Goal: Information Seeking & Learning: Learn about a topic

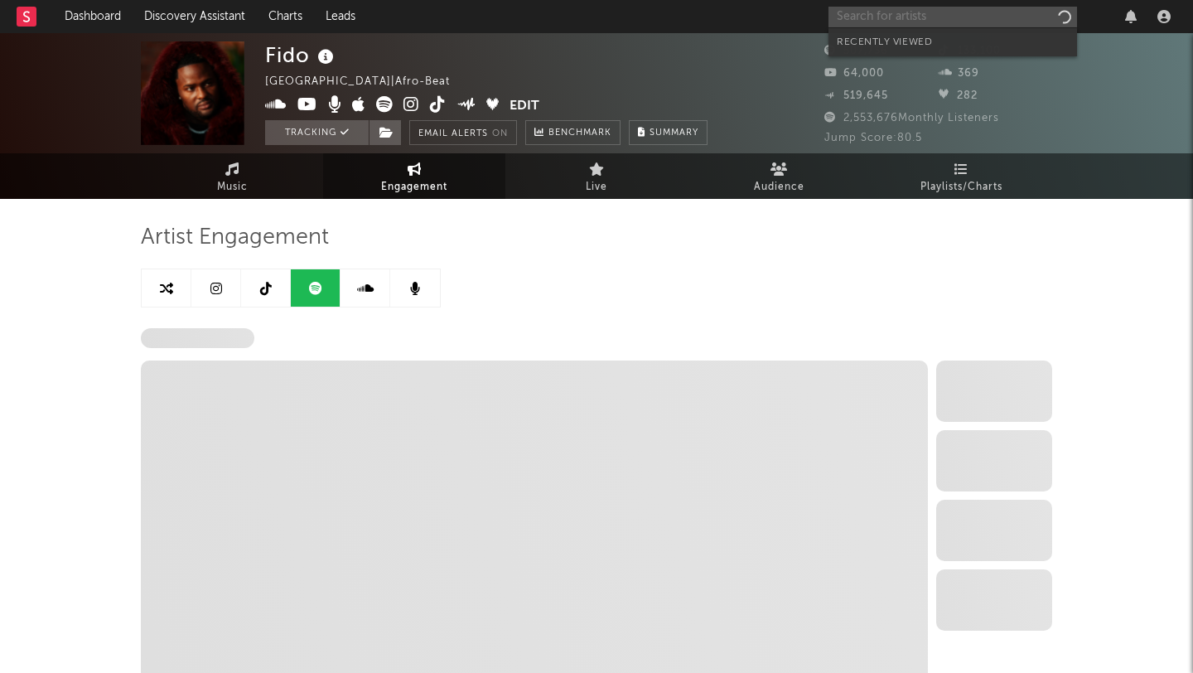
click at [985, 17] on input "text" at bounding box center [952, 17] width 248 height 21
select select "6m"
select select "1w"
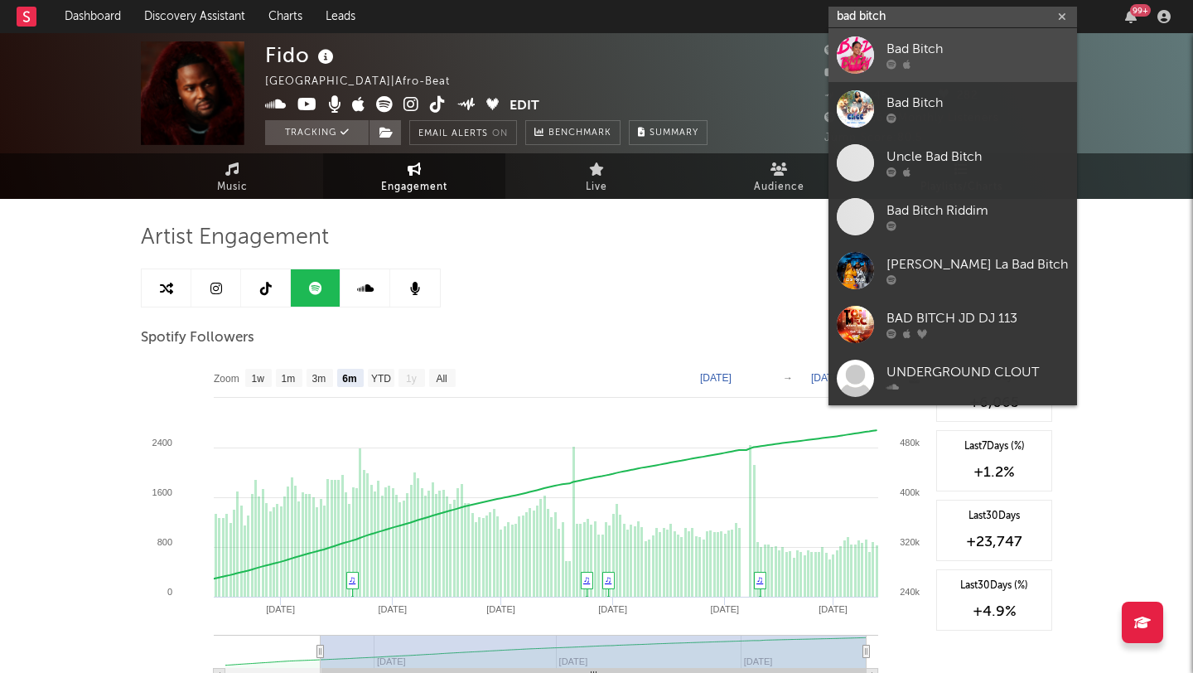
type input "bad bitch"
click at [911, 46] on div "Bad Bitch" at bounding box center [977, 50] width 182 height 20
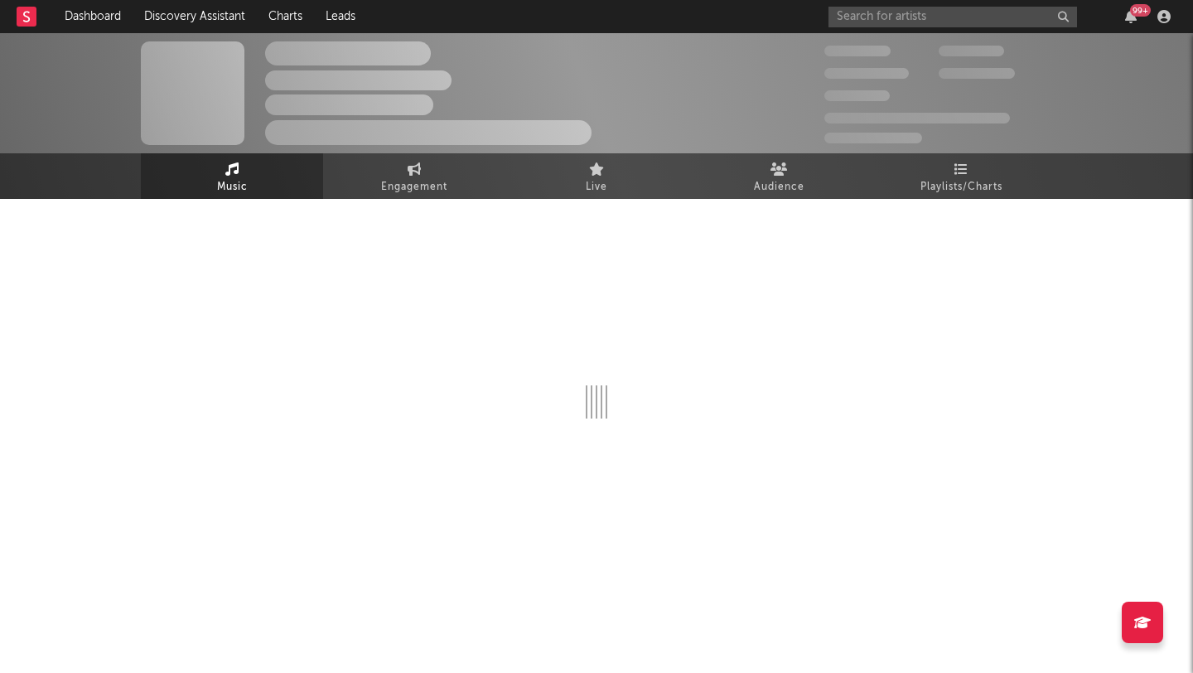
select select "1w"
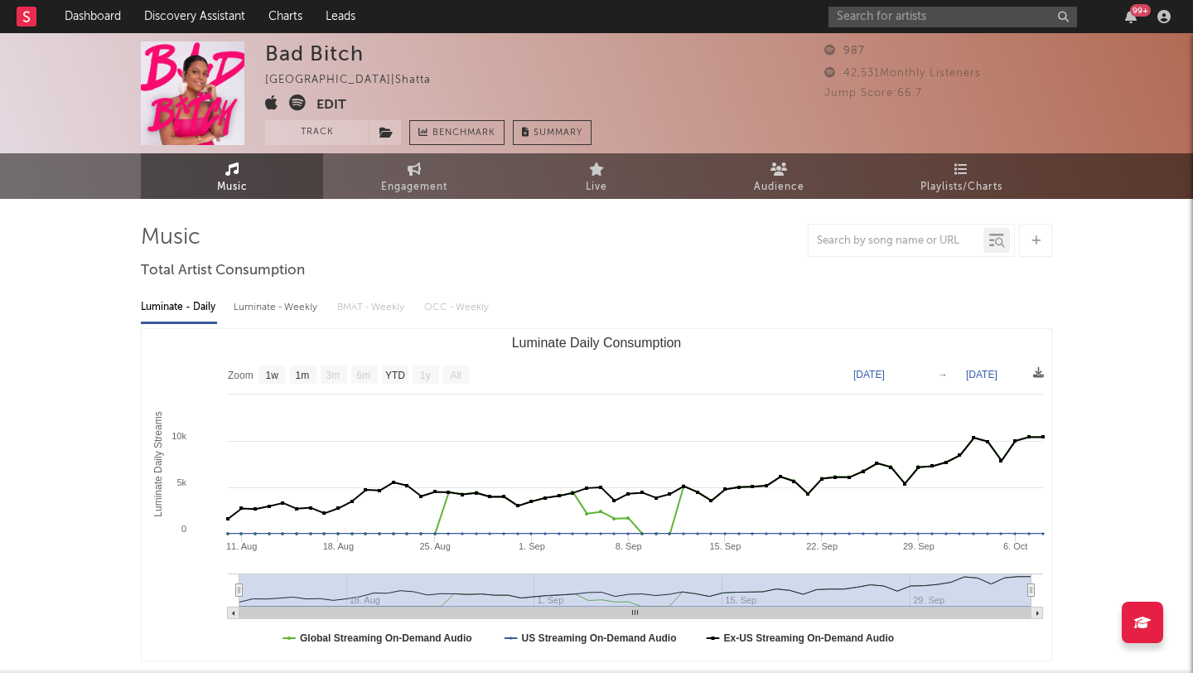
select select "1w"
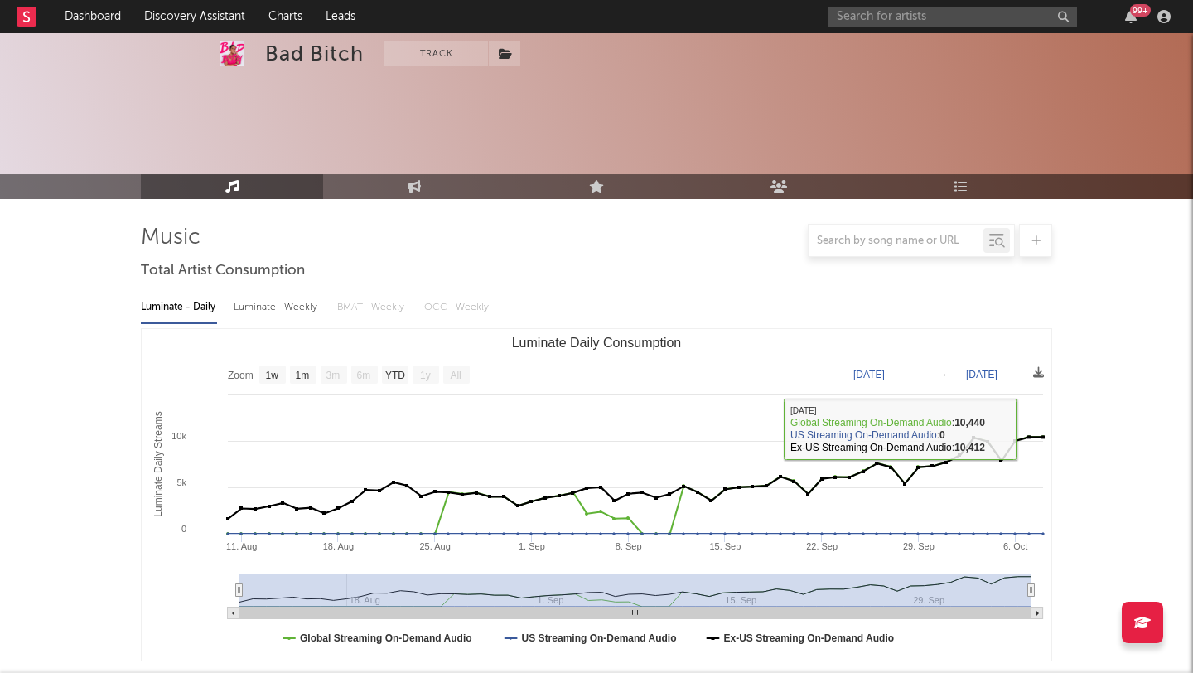
scroll to position [559, 0]
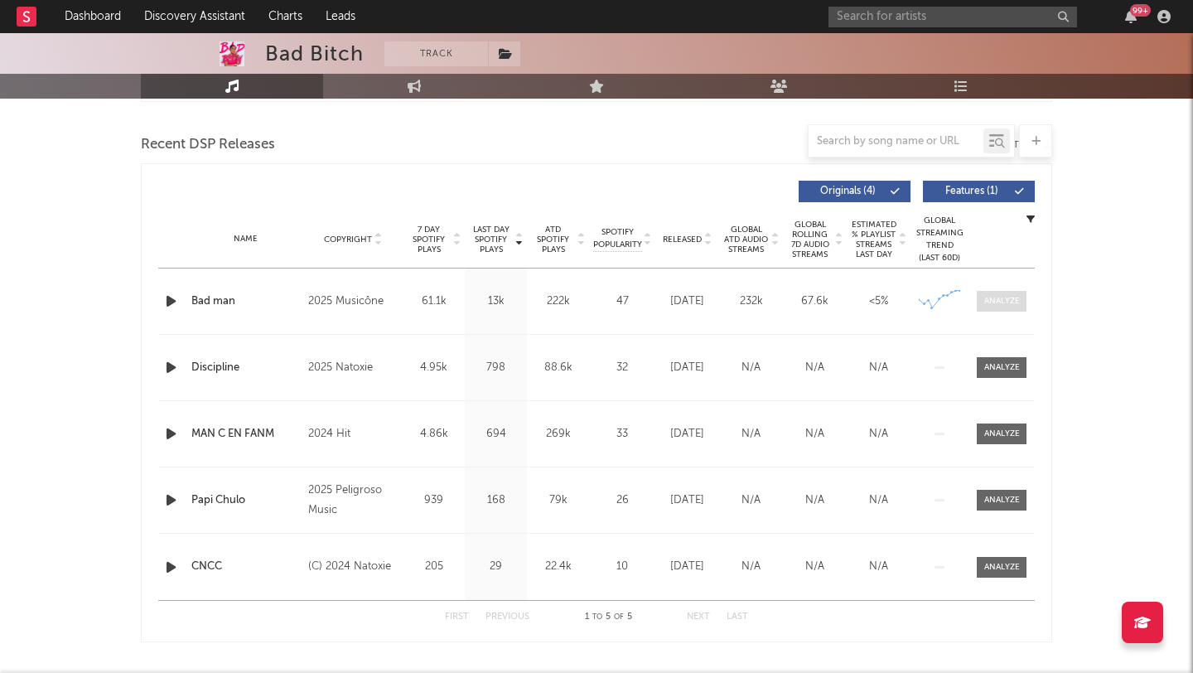
click at [1000, 302] on div at bounding box center [1002, 301] width 36 height 12
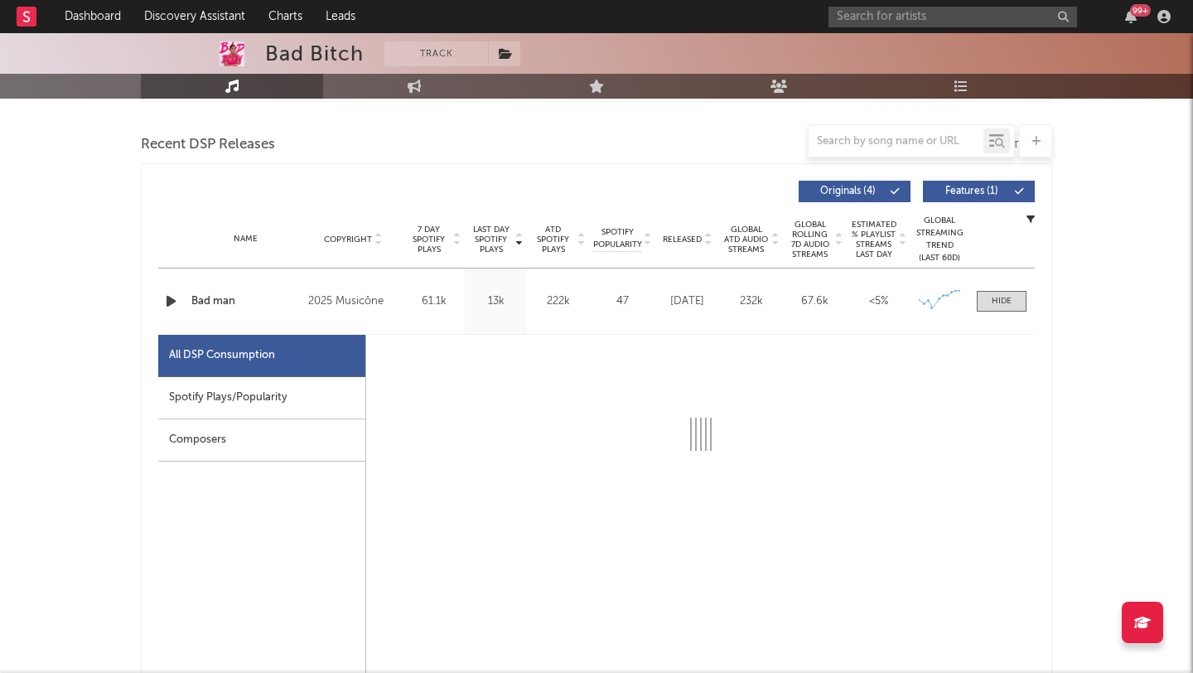
click at [250, 375] on div "All DSP Consumption" at bounding box center [261, 356] width 207 height 42
select select "1w"
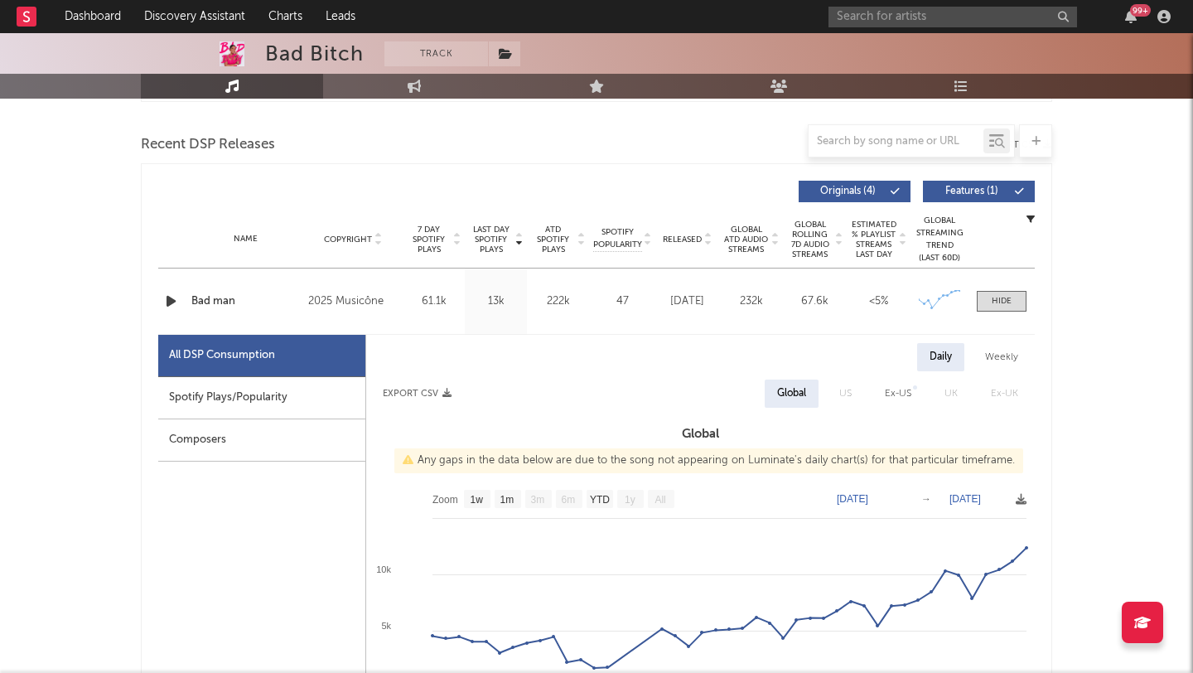
click at [246, 405] on div "Spotify Plays/Popularity" at bounding box center [261, 398] width 207 height 42
select select "1w"
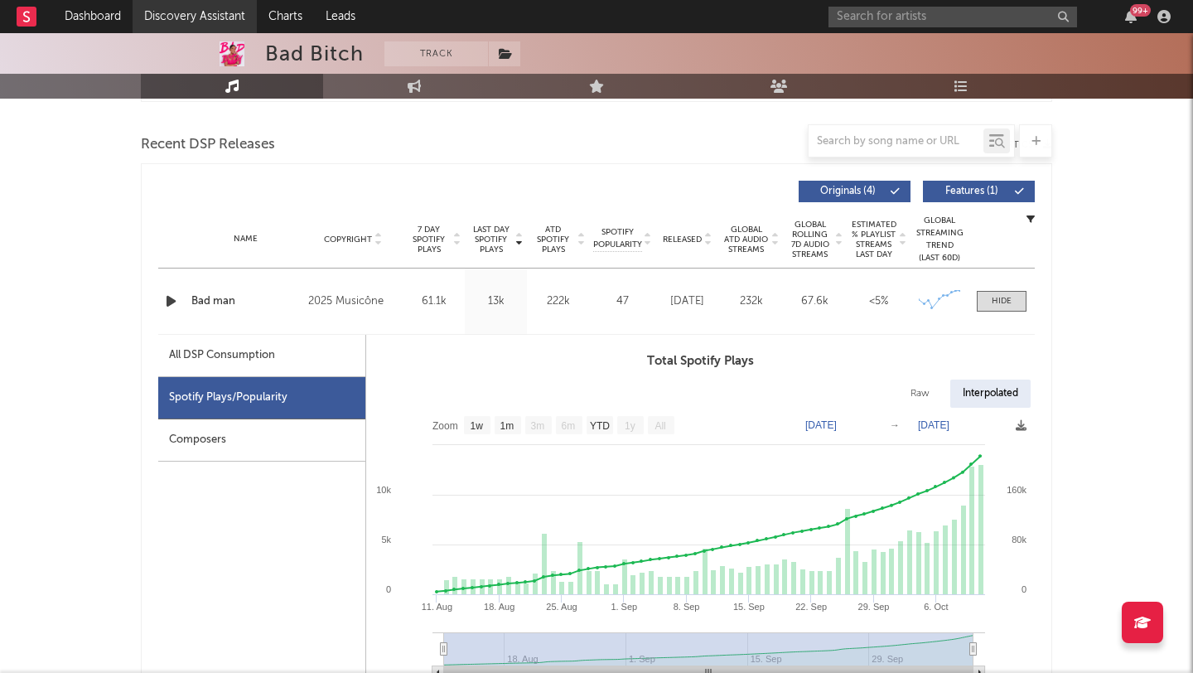
click at [191, 25] on link "Discovery Assistant" at bounding box center [195, 16] width 124 height 33
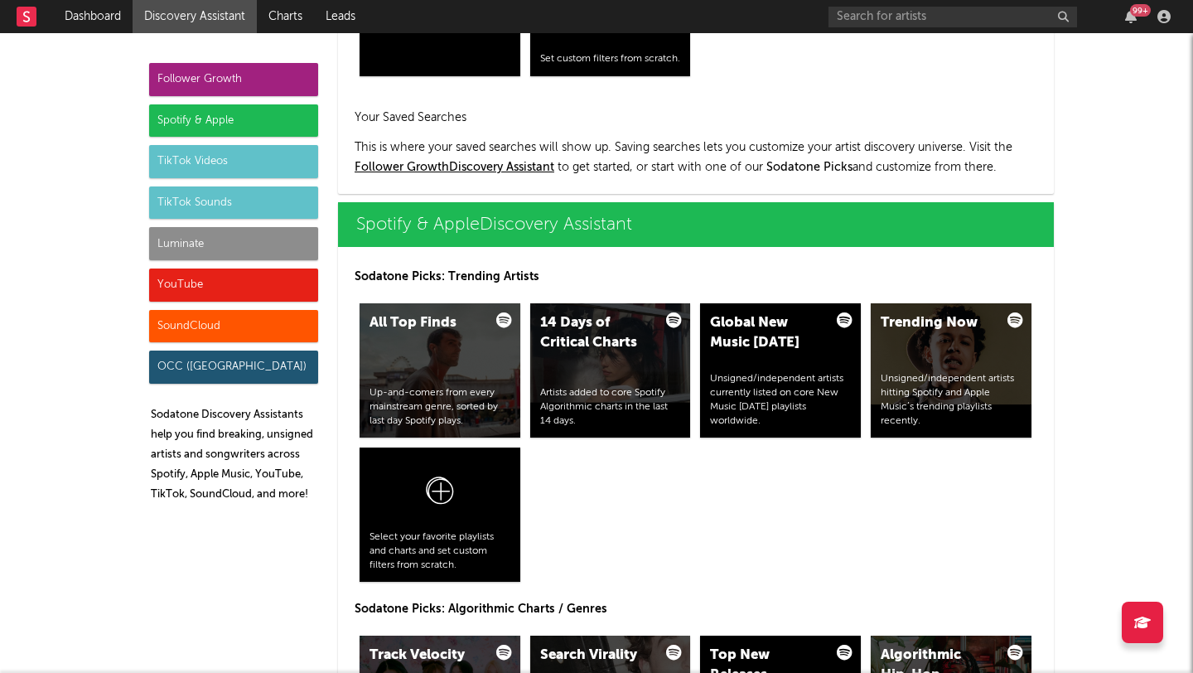
scroll to position [1881, 0]
